Goal: Information Seeking & Learning: Find specific fact

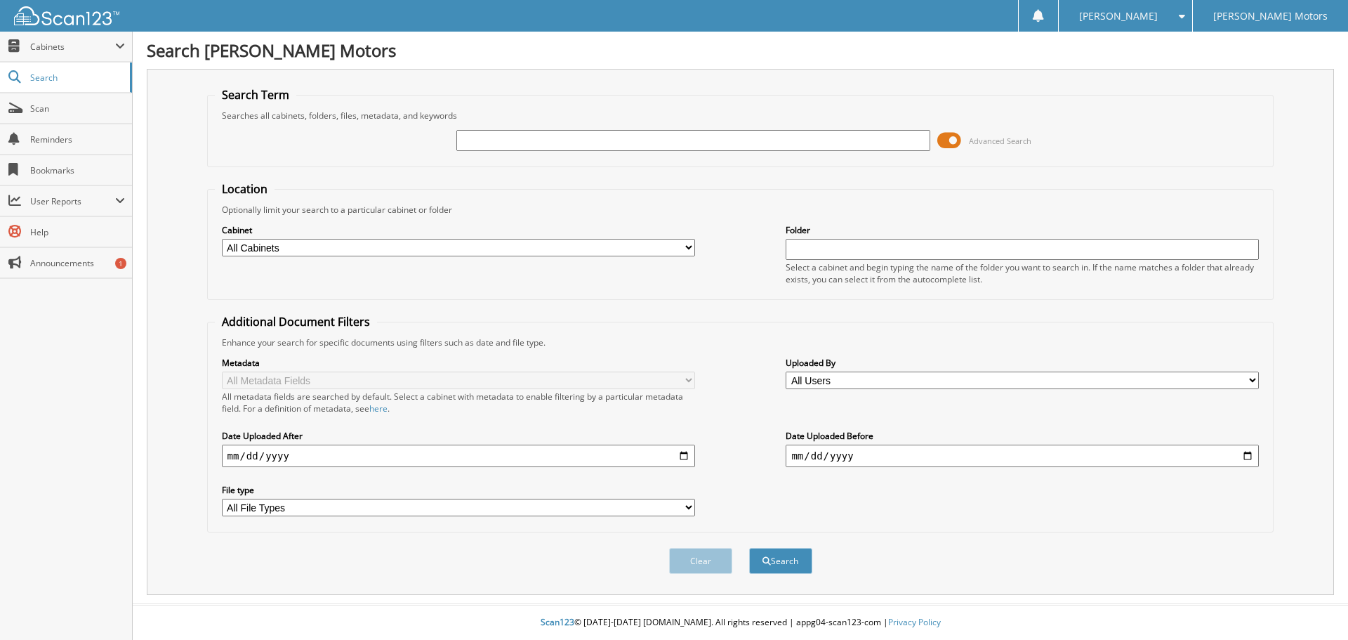
click at [494, 140] on input "text" at bounding box center [692, 140] width 473 height 21
type input "34786"
click at [749, 548] on button "Search" at bounding box center [780, 561] width 63 height 26
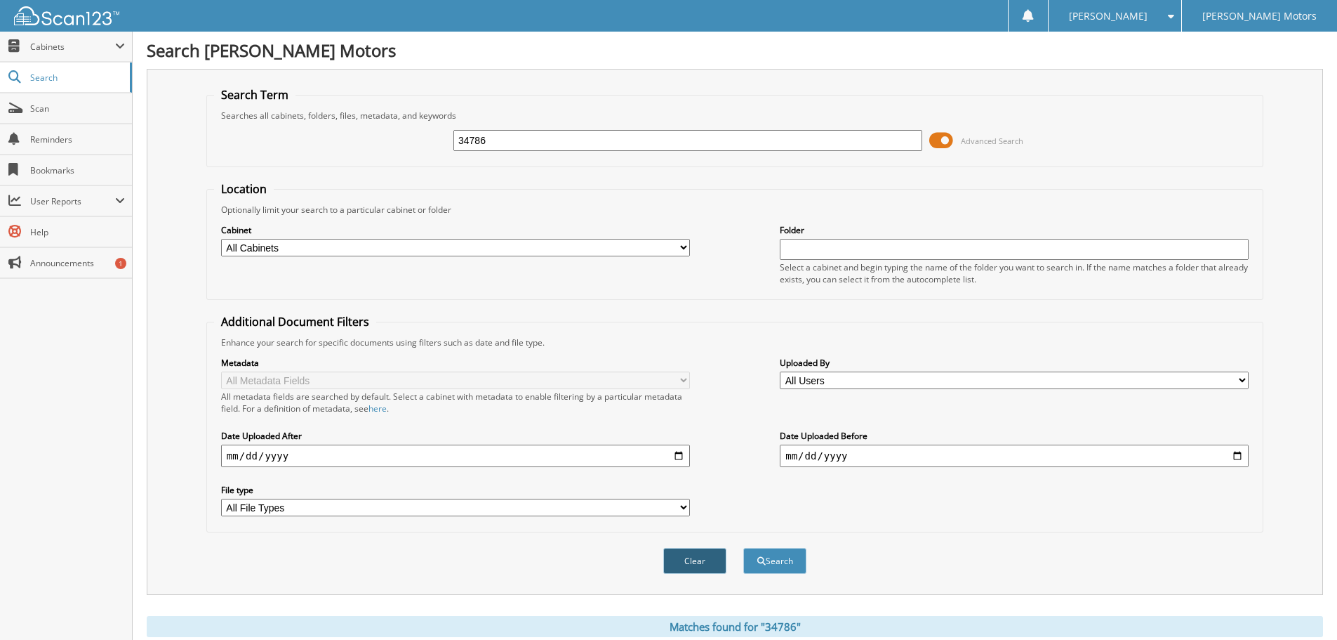
click at [702, 564] on button "Clear" at bounding box center [694, 561] width 63 height 26
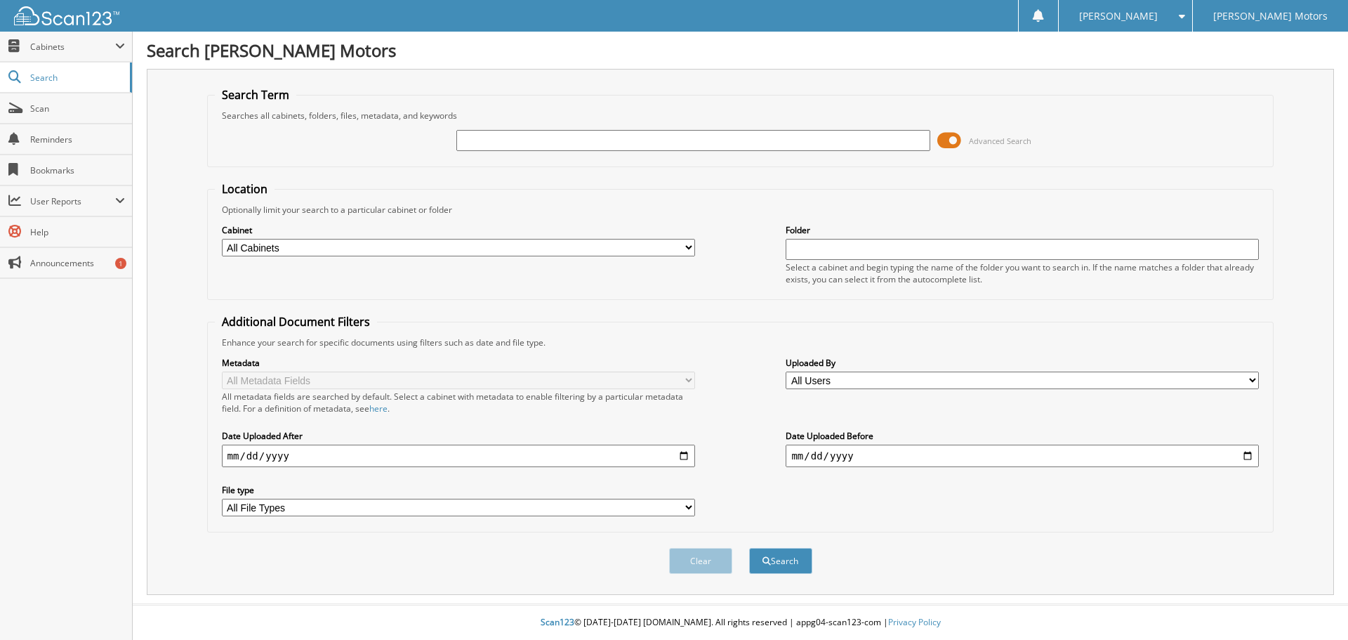
click at [481, 146] on input "text" at bounding box center [692, 140] width 473 height 21
type input "34786"
click at [749, 548] on button "Search" at bounding box center [780, 561] width 63 height 26
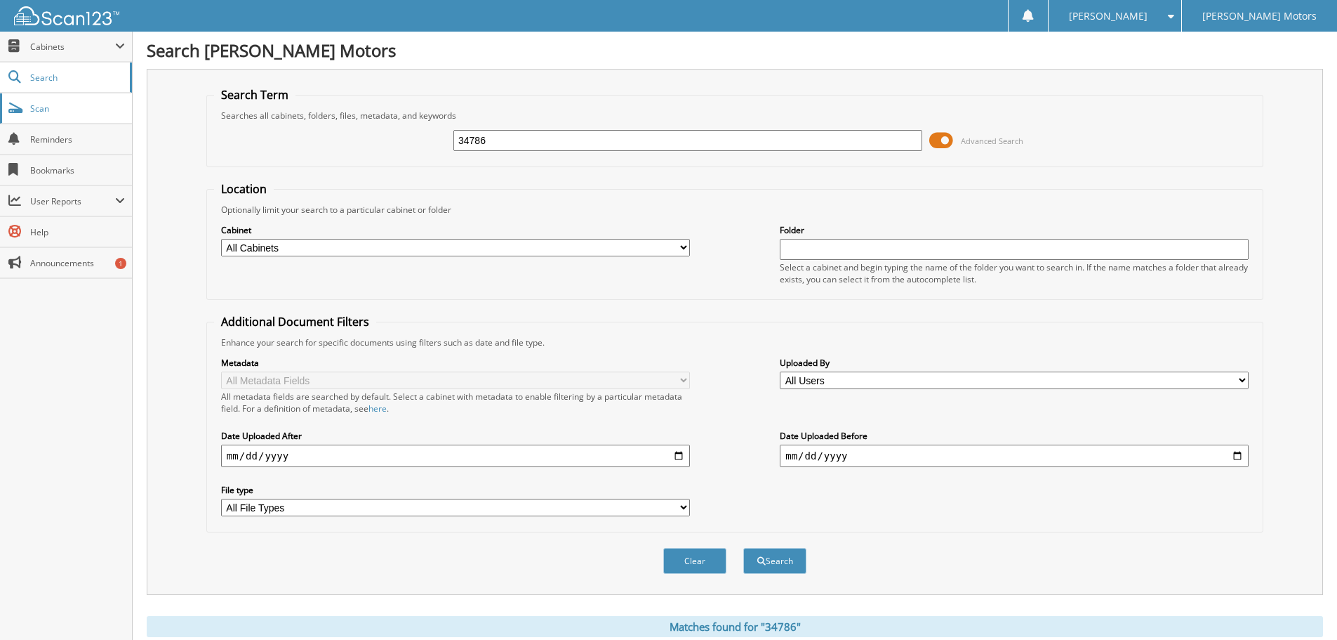
click at [60, 109] on span "Scan" at bounding box center [77, 108] width 95 height 12
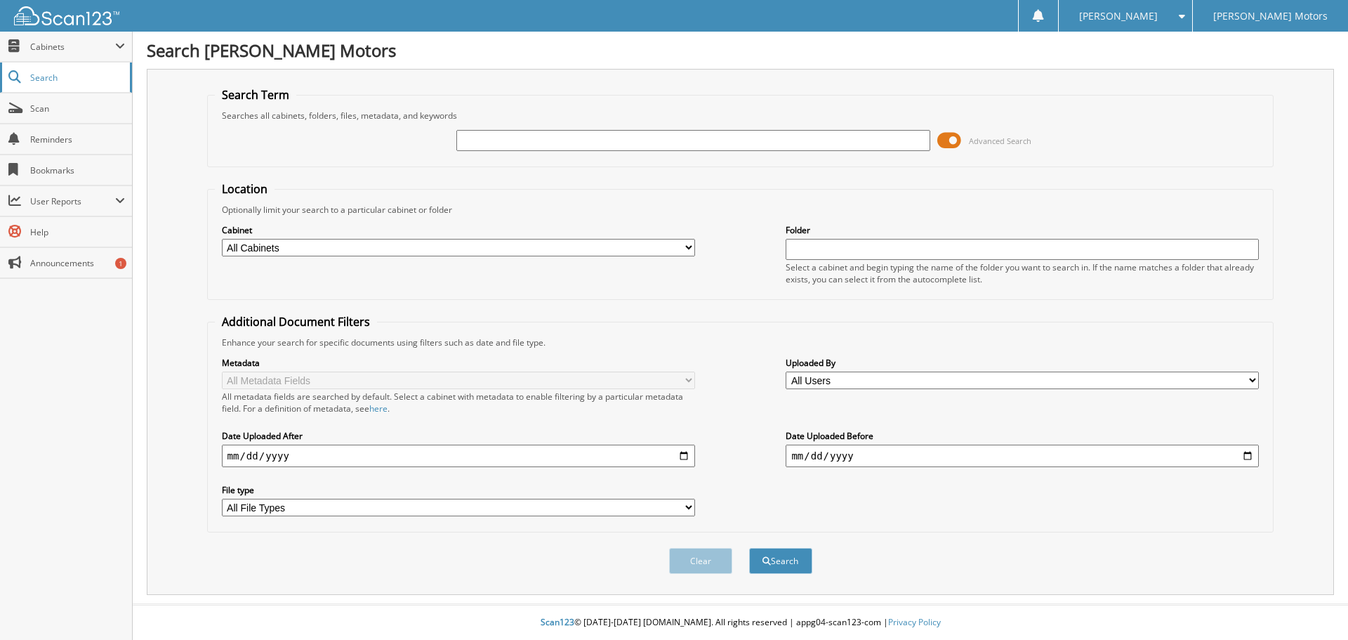
click at [55, 77] on span "Search" at bounding box center [76, 78] width 93 height 12
click at [472, 138] on input "text" at bounding box center [692, 140] width 473 height 21
type input "35786"
click at [749, 548] on button "Search" at bounding box center [780, 561] width 63 height 26
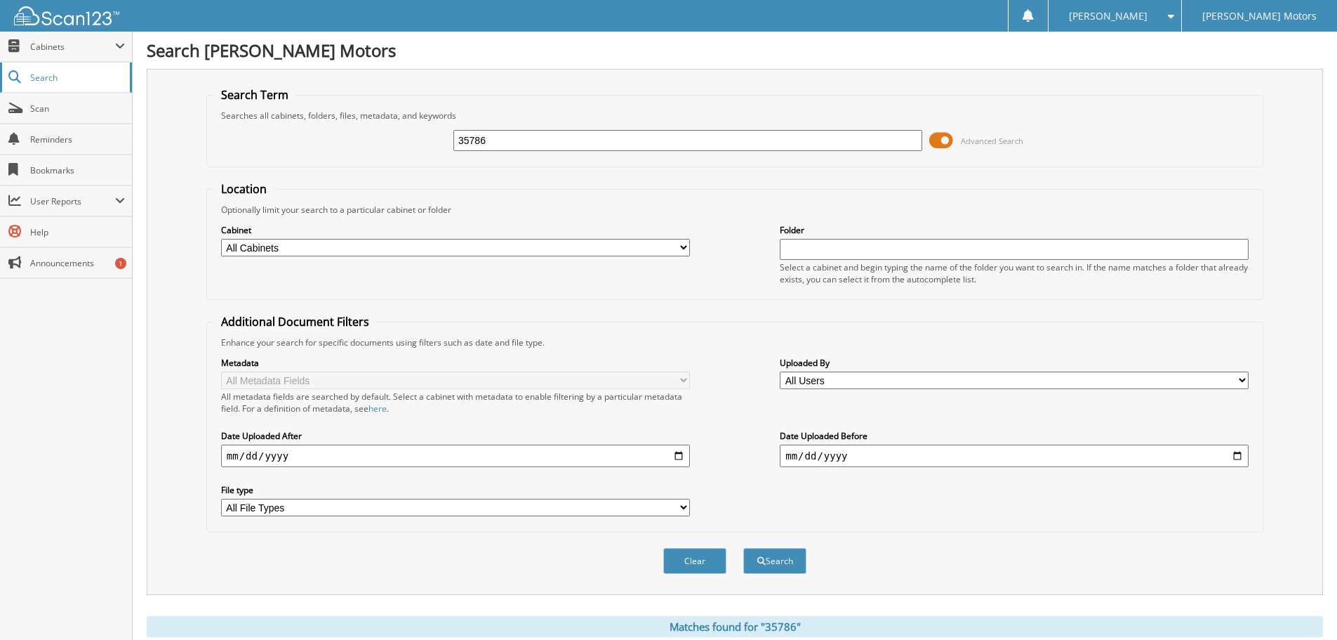
click at [81, 85] on link "Search" at bounding box center [66, 77] width 132 height 30
